Goal: Task Accomplishment & Management: Complete application form

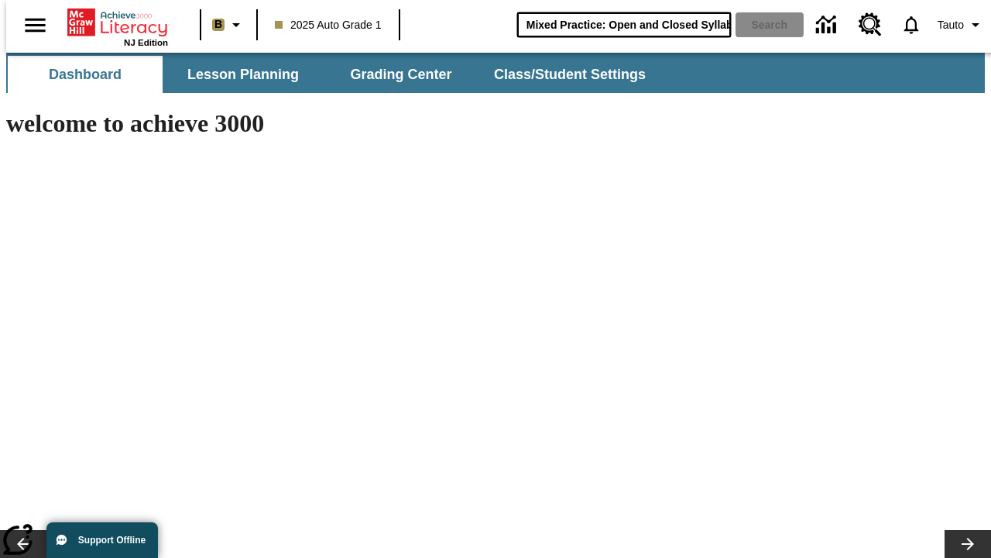
type input "Mixed Practice: Open and Closed Syllables"
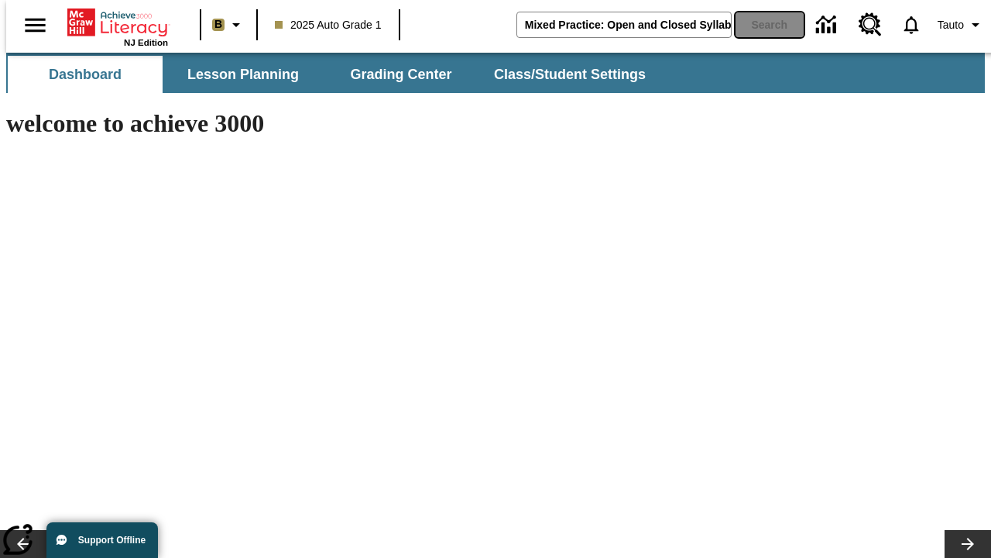
click at [761, 25] on button "Search" at bounding box center [770, 24] width 68 height 25
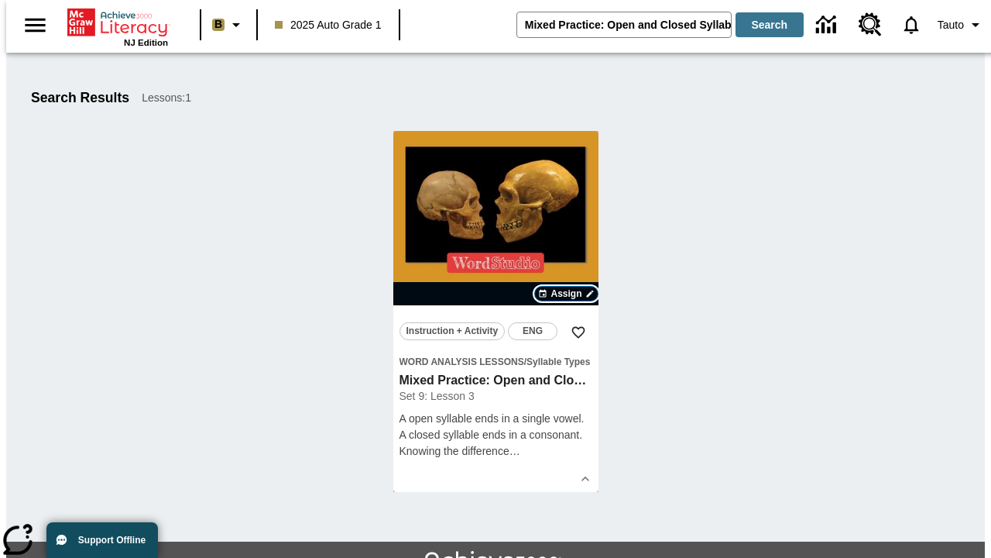
click at [567, 294] on span "Assign" at bounding box center [566, 294] width 31 height 14
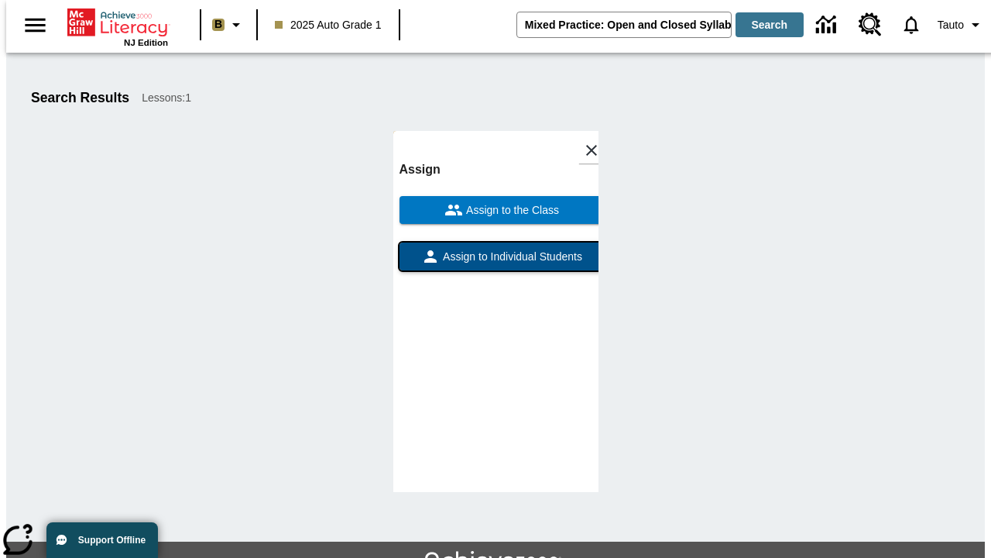
click at [496, 249] on span "Assign to Individual Students" at bounding box center [511, 257] width 143 height 16
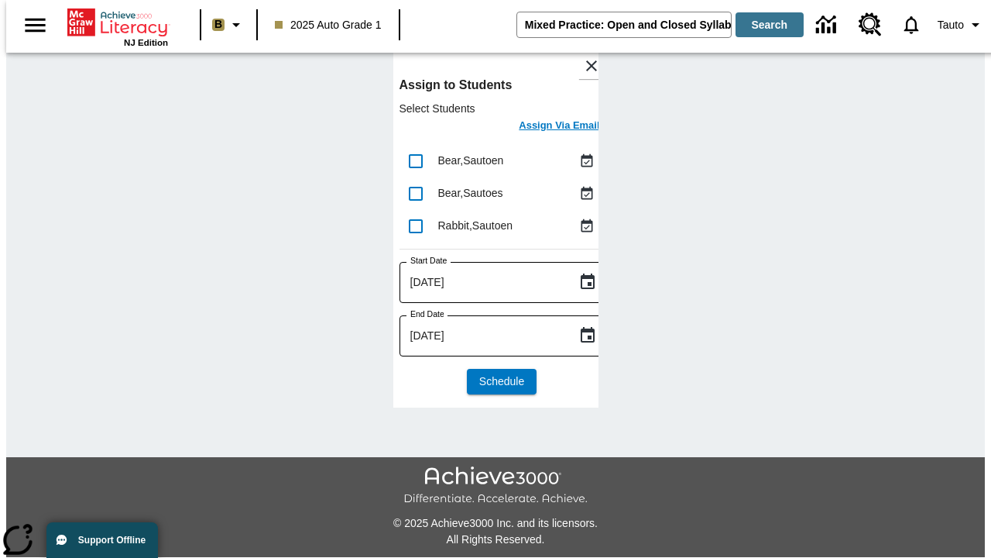
click at [415, 160] on input "lesson details" at bounding box center [416, 161] width 33 height 33
checkbox input "true"
click at [415, 193] on input "lesson details" at bounding box center [416, 193] width 33 height 33
checkbox input "true"
click at [415, 225] on input "lesson details" at bounding box center [416, 226] width 33 height 33
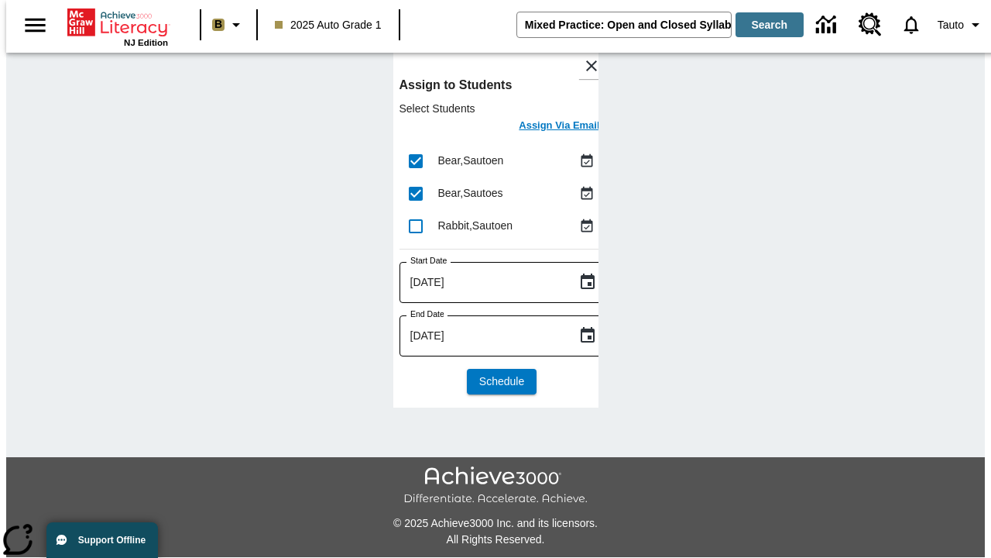
checkbox input "true"
click at [579, 282] on icon "Choose date, selected date is Aug 18, 2025" at bounding box center [588, 282] width 19 height 19
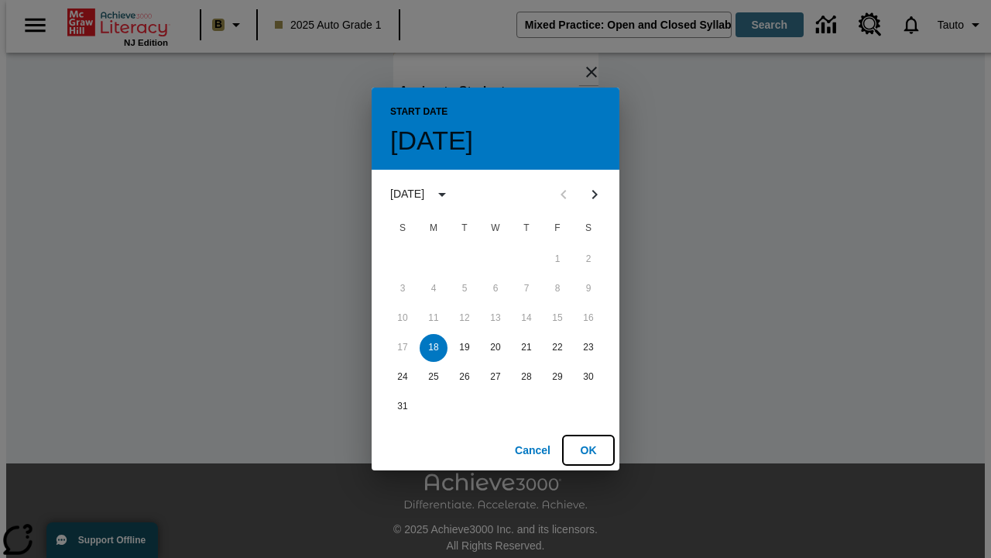
click at [589, 449] on button "OK" at bounding box center [589, 450] width 50 height 29
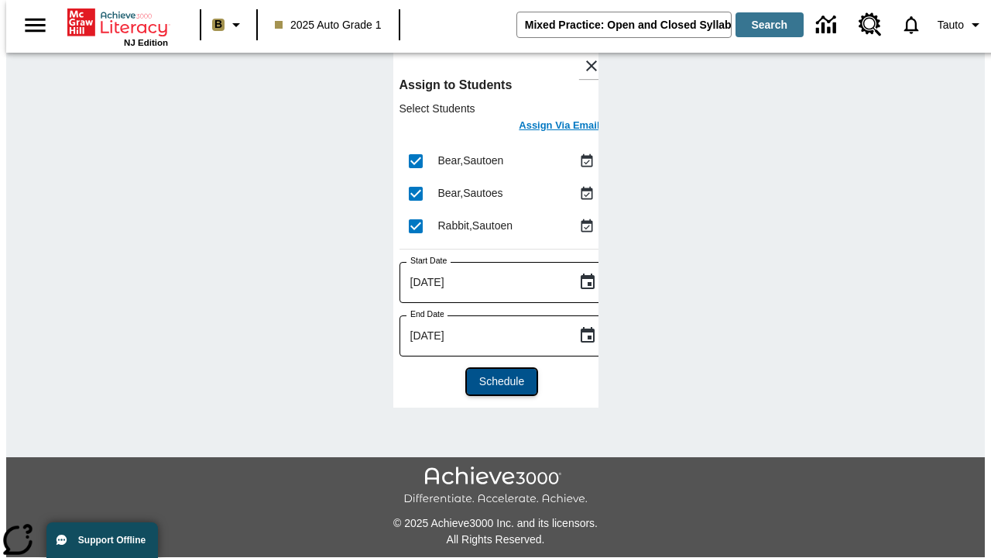
click at [496, 381] on span "Schedule" at bounding box center [501, 381] width 45 height 16
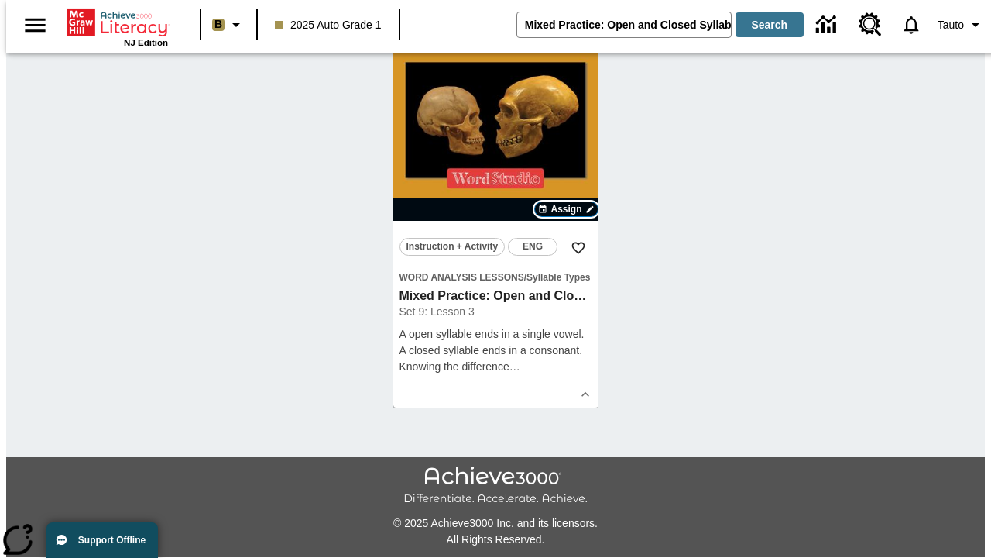
click at [567, 216] on span "Assign" at bounding box center [566, 209] width 31 height 14
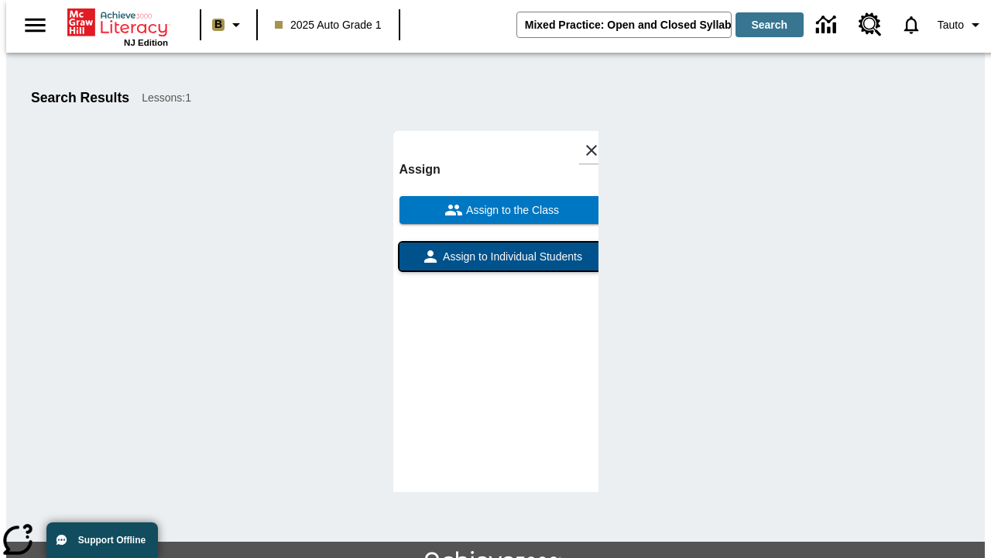
click at [496, 249] on span "Assign to Individual Students" at bounding box center [511, 257] width 143 height 16
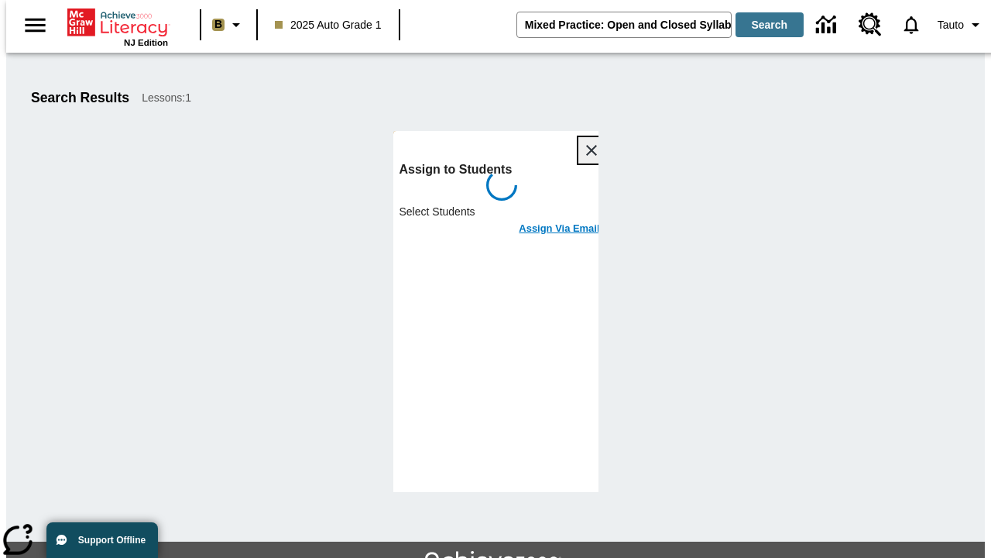
scroll to position [84, 0]
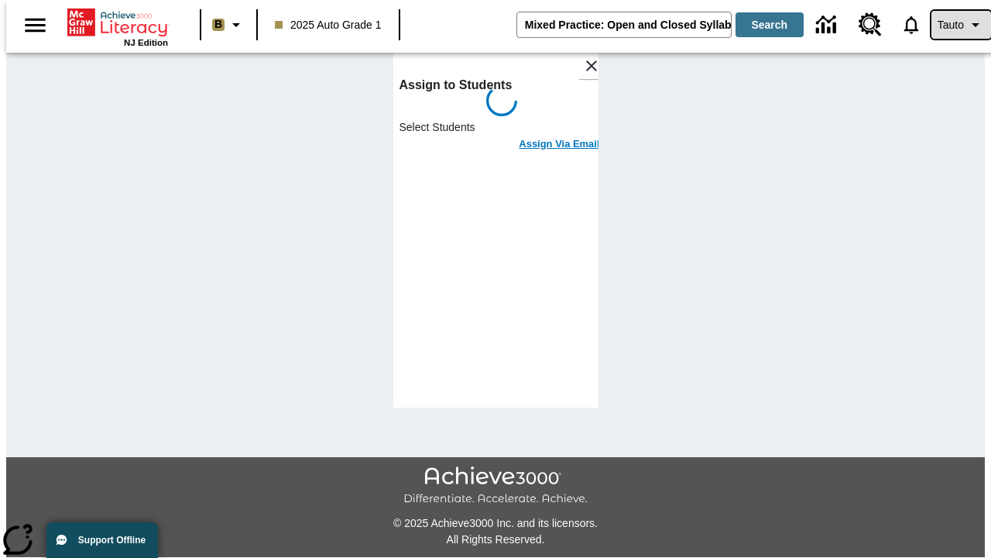
click at [953, 25] on span "Tauto" at bounding box center [951, 25] width 26 height 16
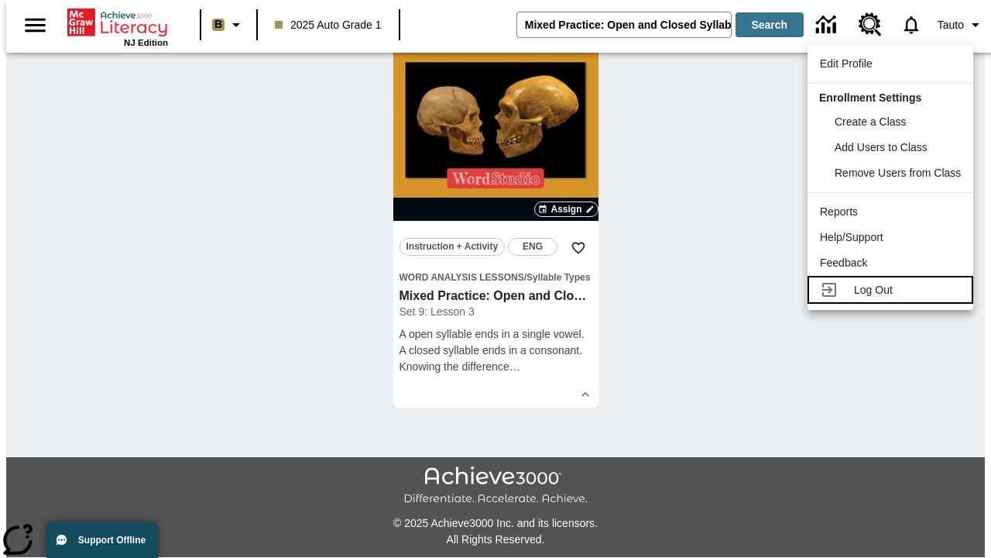
click at [893, 290] on span "Log Out" at bounding box center [873, 289] width 39 height 12
